Goal: Task Accomplishment & Management: Manage account settings

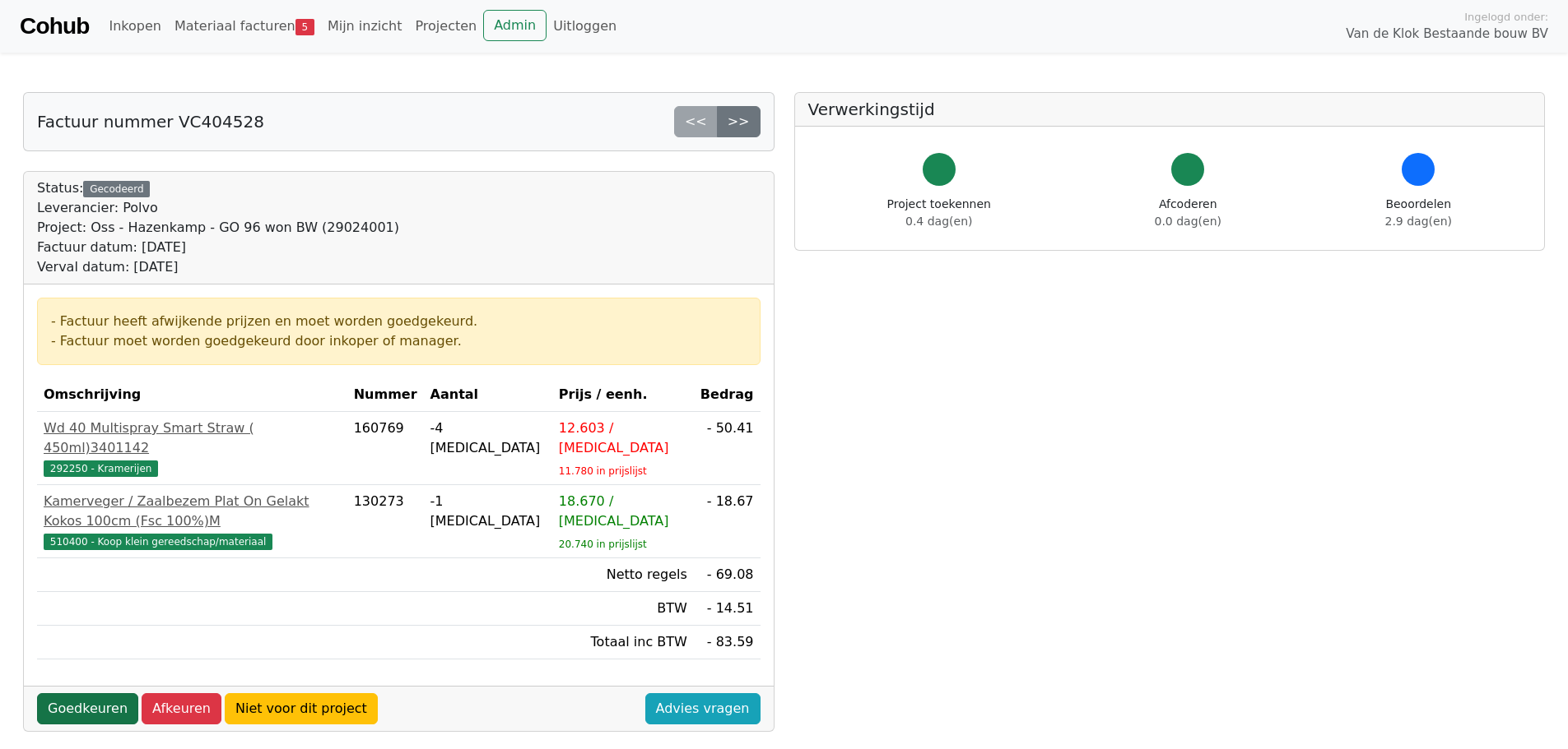
click at [73, 693] on link "Goedkeuren" at bounding box center [87, 708] width 101 height 31
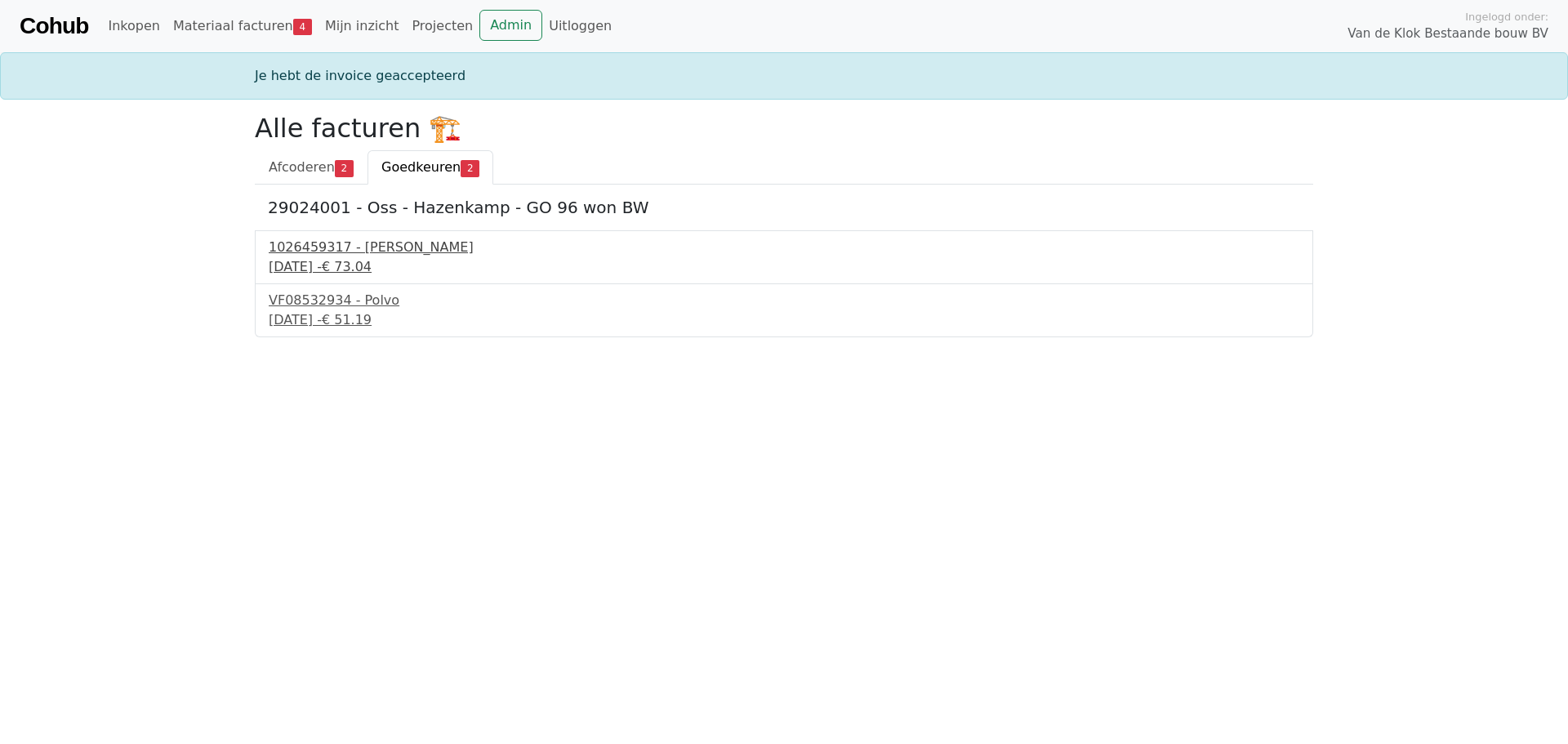
click at [394, 247] on div "1026459317 - Boels Verhuur" at bounding box center [783, 247] width 1031 height 20
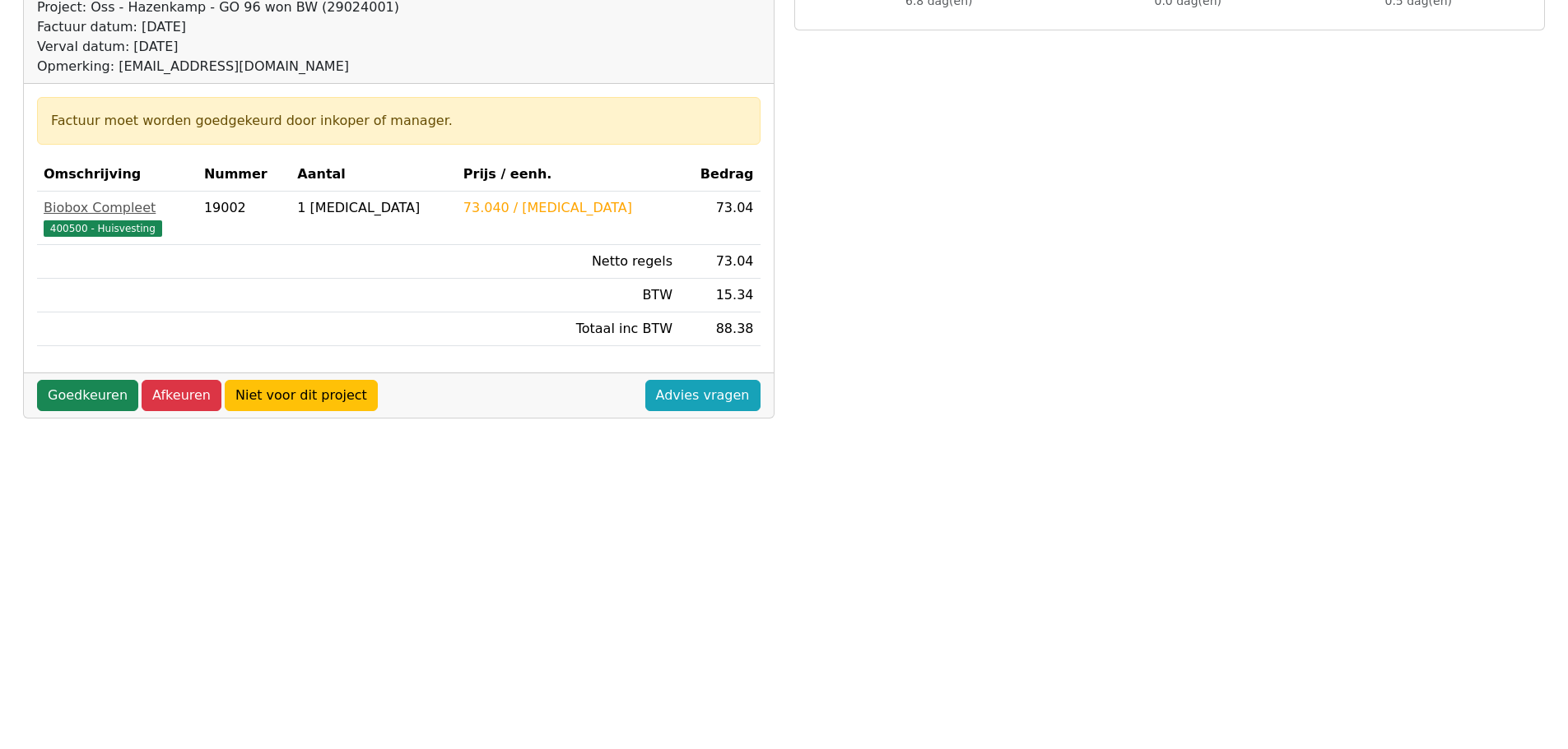
scroll to position [247, 0]
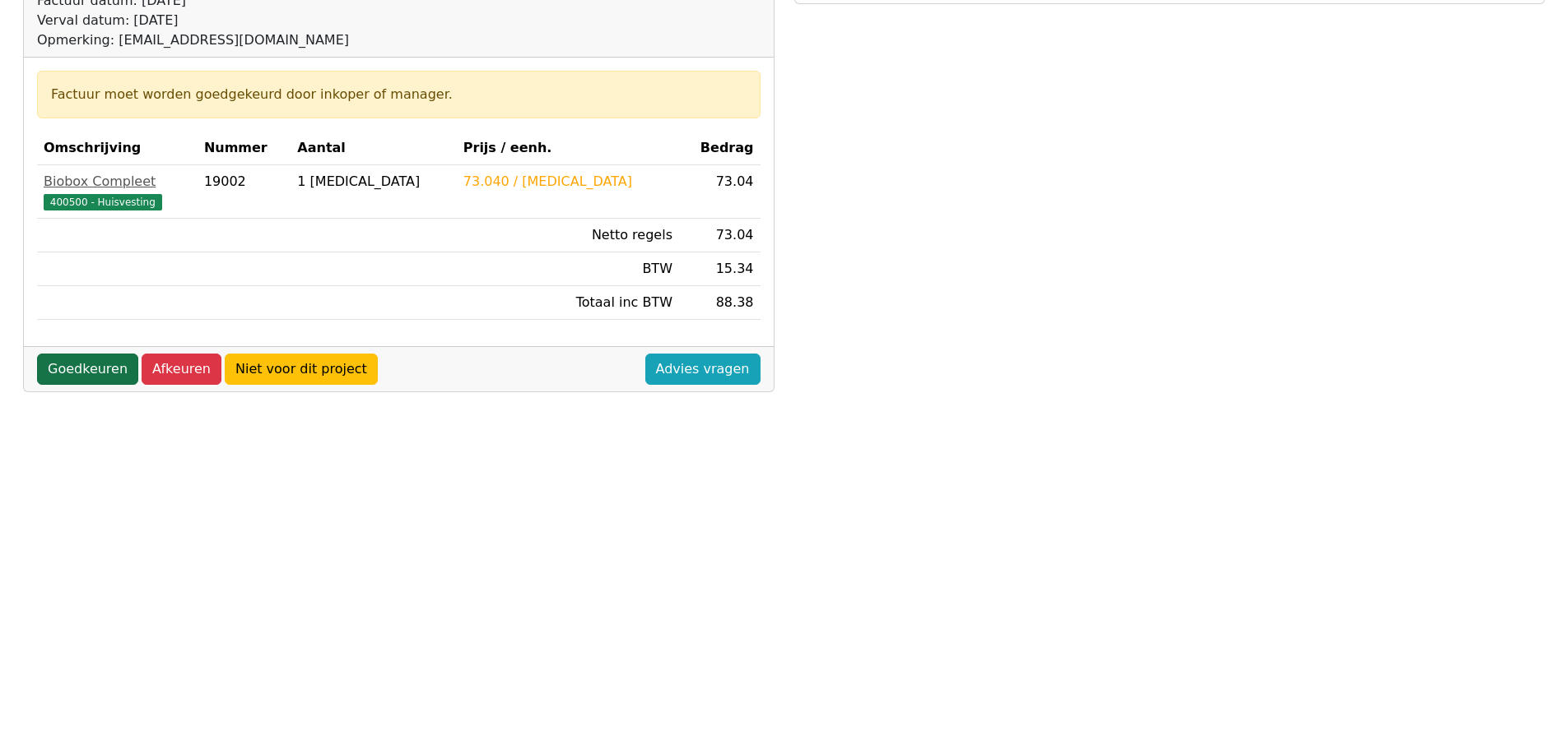
click at [86, 366] on link "Goedkeuren" at bounding box center [87, 369] width 101 height 31
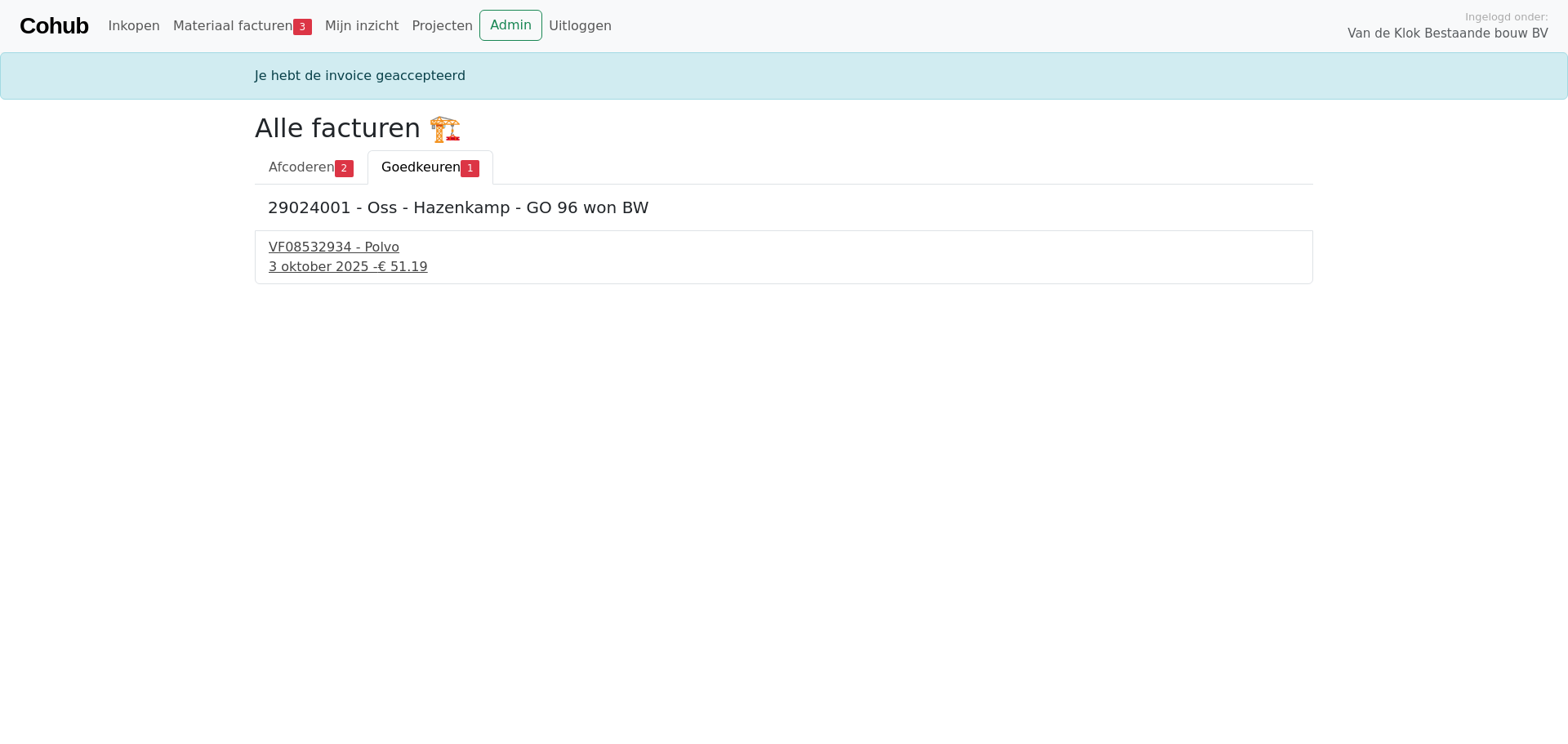
click at [325, 256] on div "VF08532934 - Polvo" at bounding box center [783, 247] width 1031 height 20
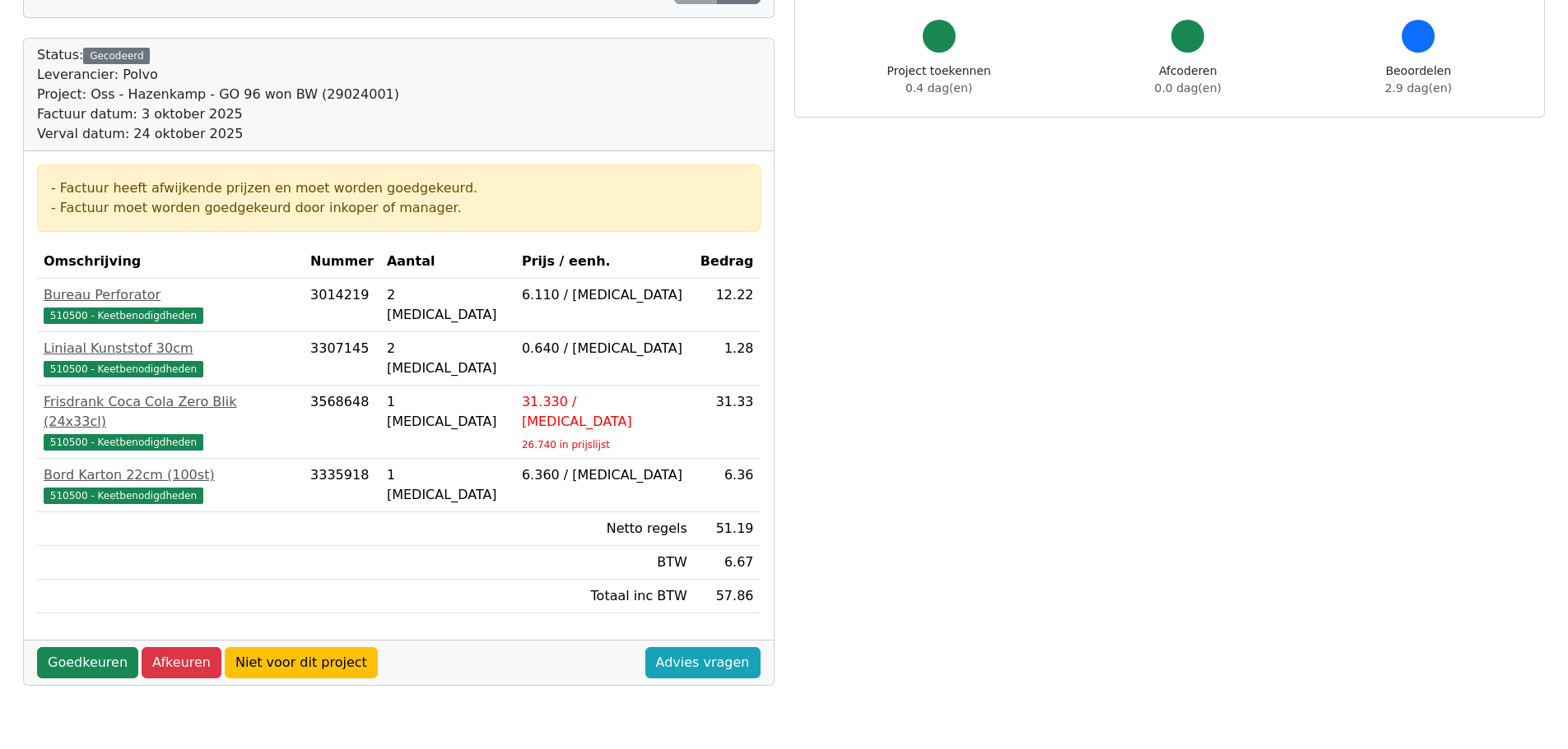
scroll to position [164, 0]
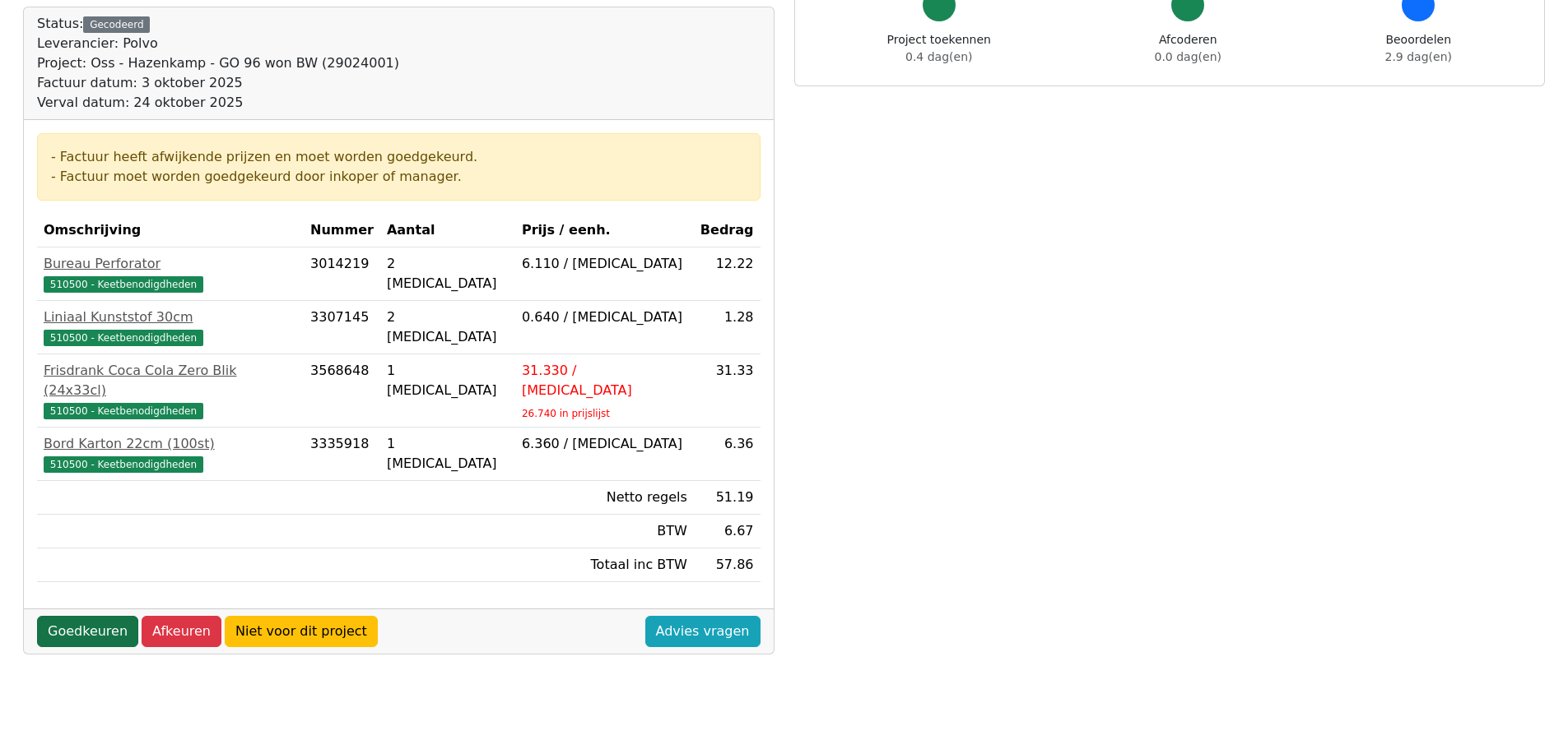
click at [94, 616] on link "Goedkeuren" at bounding box center [87, 631] width 101 height 31
